Goal: Navigation & Orientation: Find specific page/section

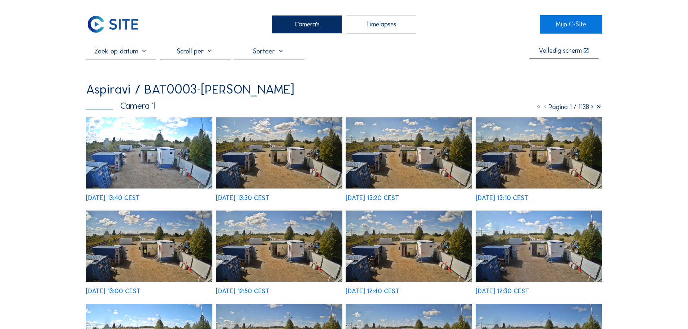
click at [133, 31] on img at bounding box center [113, 24] width 54 height 18
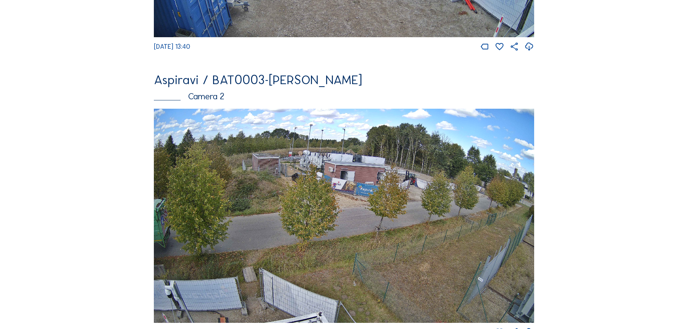
scroll to position [325, 0]
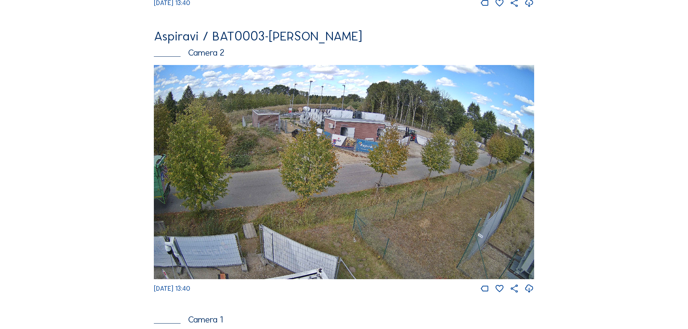
click at [334, 131] on img at bounding box center [344, 172] width 381 height 214
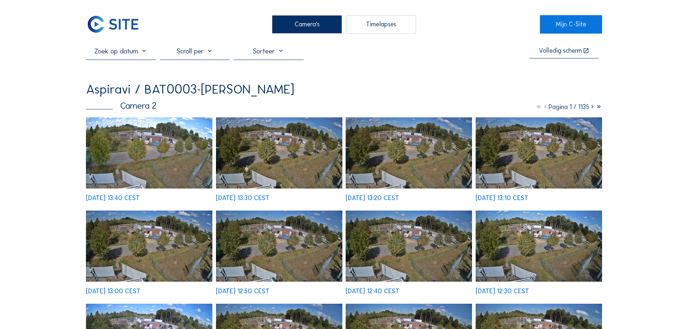
click at [152, 144] on img at bounding box center [149, 152] width 126 height 71
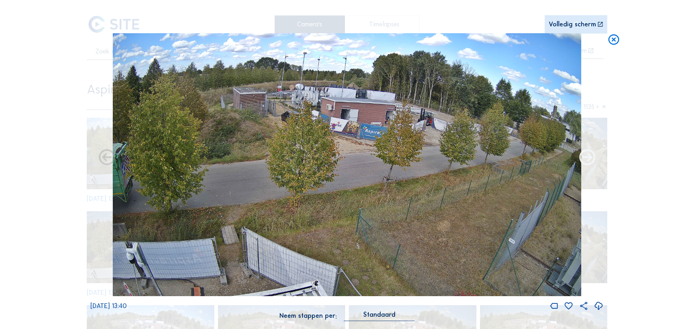
click at [589, 157] on icon at bounding box center [586, 158] width 19 height 20
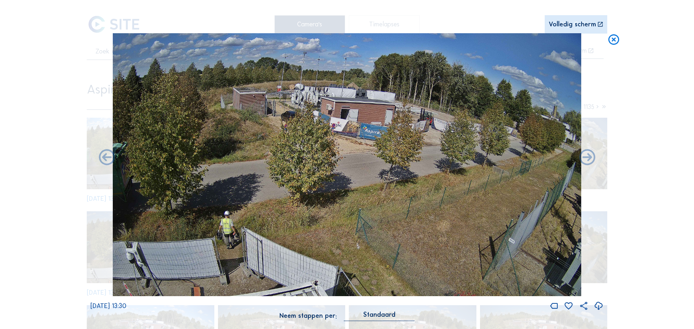
click at [611, 44] on icon at bounding box center [613, 39] width 13 height 13
